Goal: Find specific page/section: Find specific page/section

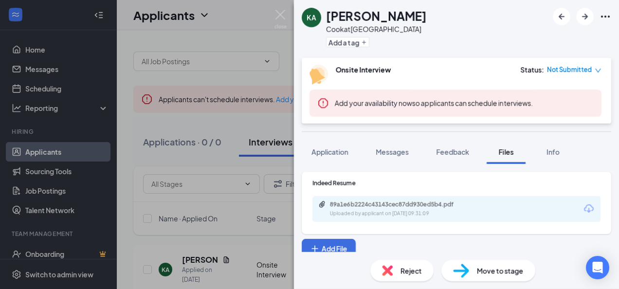
click at [255, 17] on div "[PERSON_NAME] Cook at [GEOGRAPHIC_DATA] Add a tag Onsite Interview Status : Not…" at bounding box center [309, 144] width 619 height 289
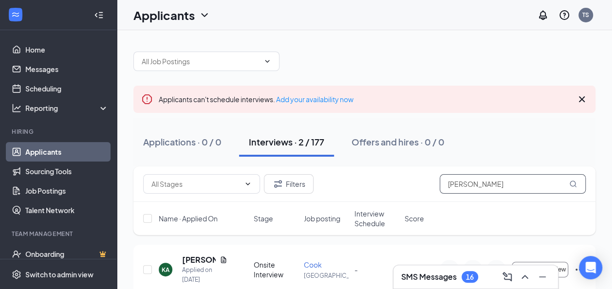
click at [472, 184] on input "[PERSON_NAME]" at bounding box center [513, 183] width 146 height 19
type input "K"
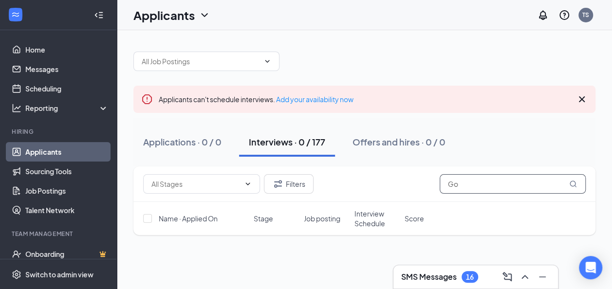
type input "G"
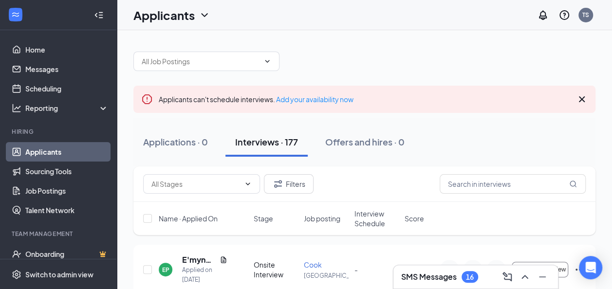
click at [270, 137] on div "Interviews · 177" at bounding box center [266, 142] width 63 height 12
click at [463, 182] on input "text" at bounding box center [513, 183] width 146 height 19
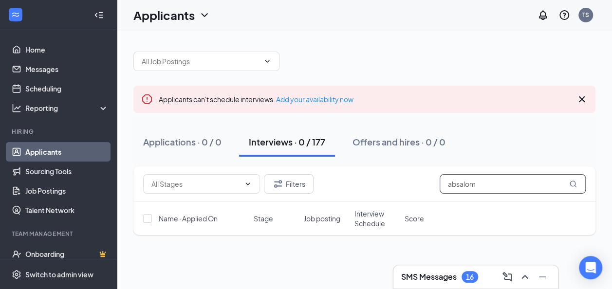
type input "absalom"
click at [506, 152] on div "Applications · 0 / 0 Interviews · 0 / 177 Offers and hires · 0 / 0" at bounding box center [364, 142] width 462 height 29
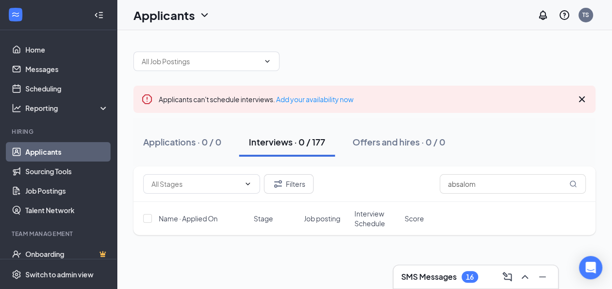
click at [506, 152] on div "Applications · 0 / 0 Interviews · 0 / 177 Offers and hires · 0 / 0" at bounding box center [364, 142] width 462 height 29
